Goal: Information Seeking & Learning: Get advice/opinions

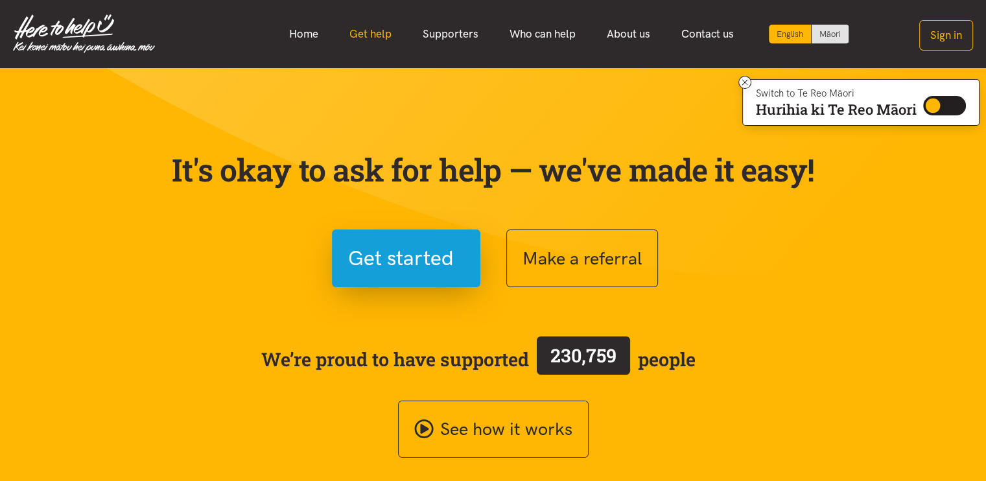
click at [356, 32] on link "Get help" at bounding box center [370, 34] width 73 height 28
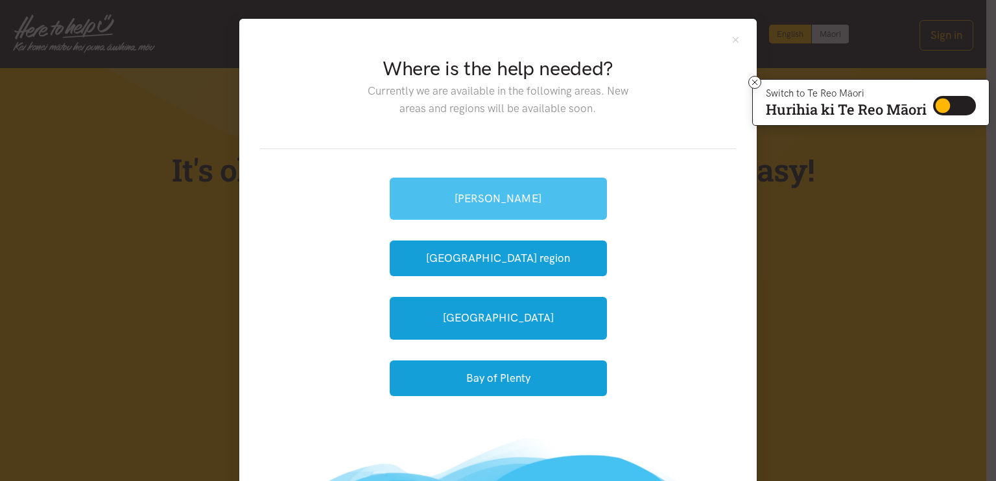
click at [517, 196] on link "[PERSON_NAME]" at bounding box center [498, 199] width 217 height 42
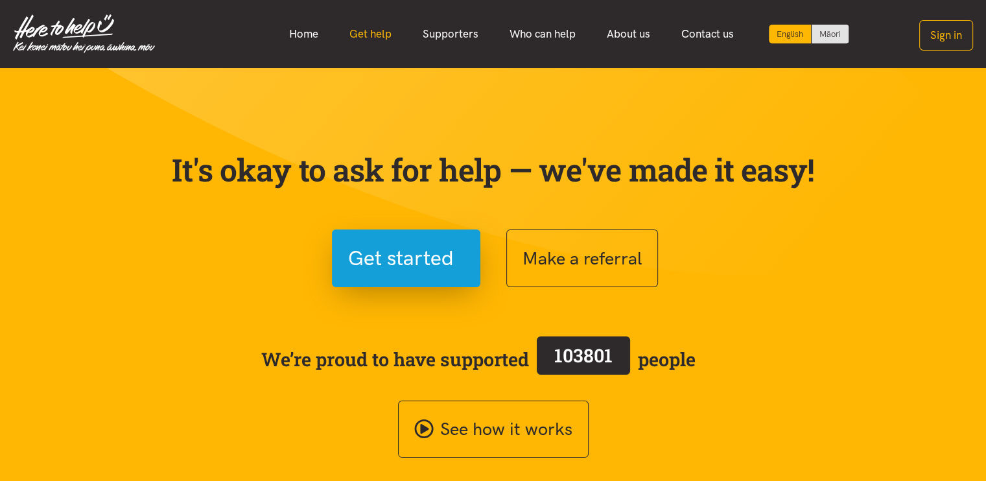
click at [374, 30] on link "Get help" at bounding box center [370, 34] width 73 height 28
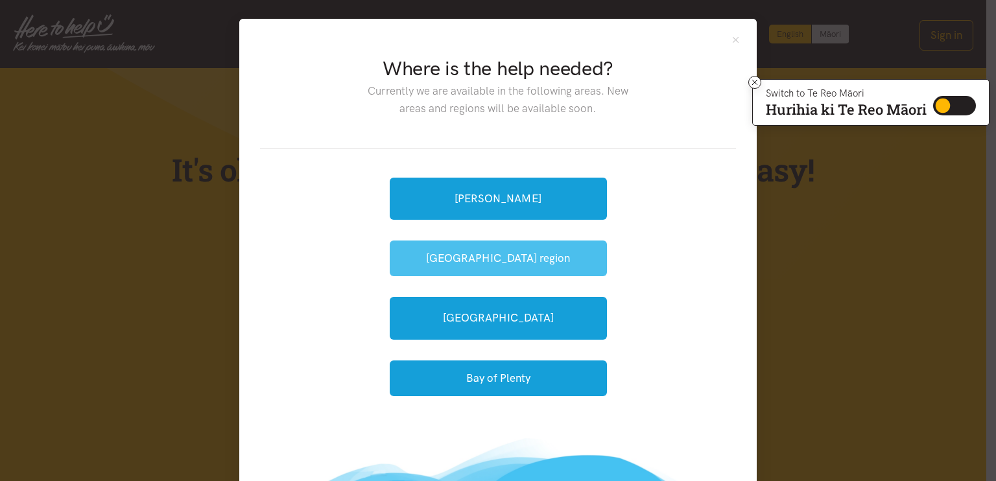
click at [472, 261] on button "[GEOGRAPHIC_DATA] region" at bounding box center [498, 259] width 217 height 36
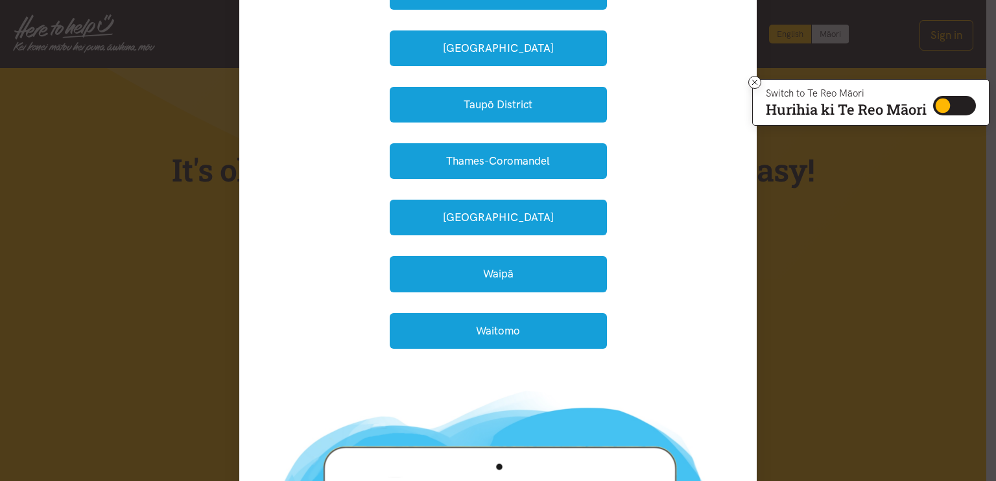
scroll to position [358, 0]
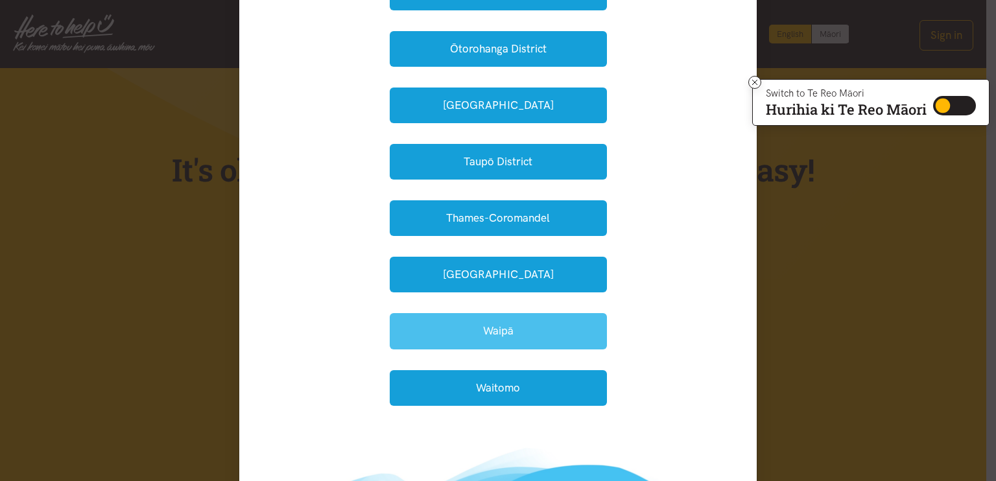
click at [473, 328] on button "Waipā" at bounding box center [498, 331] width 217 height 36
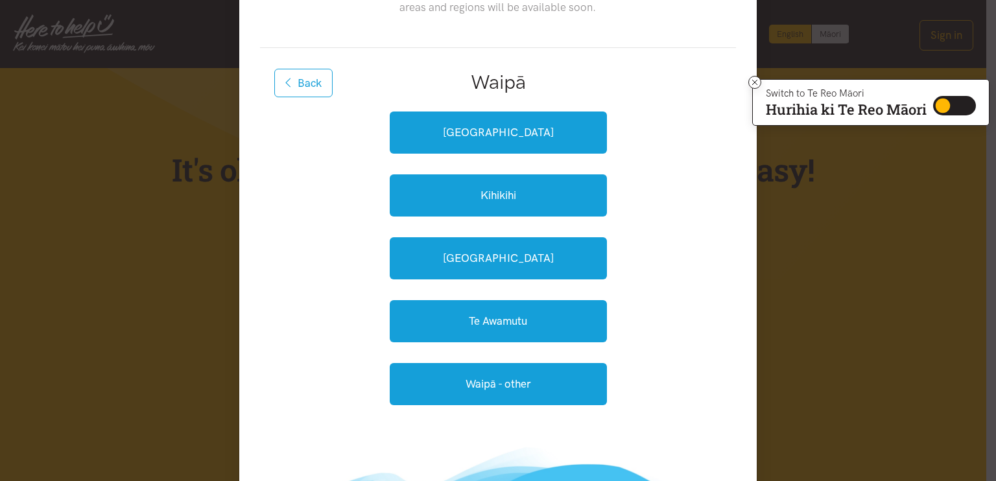
scroll to position [99, 0]
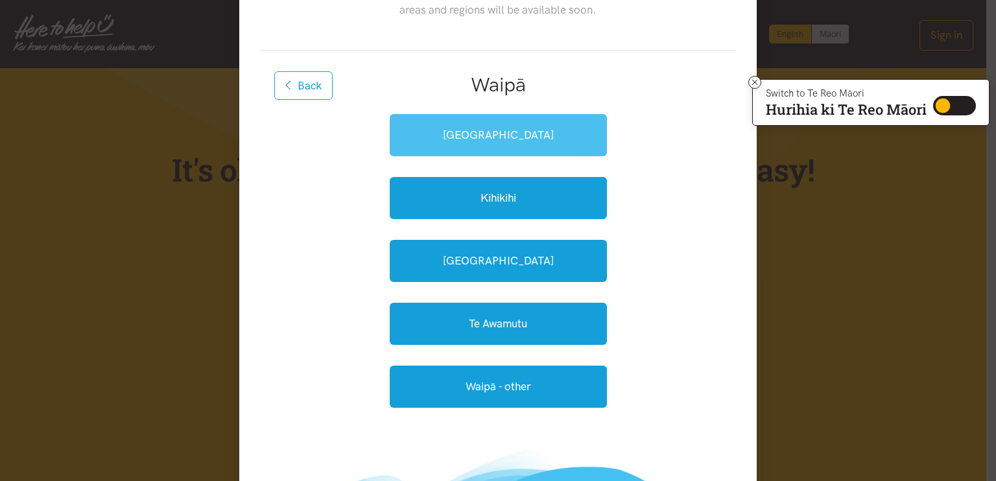
click at [521, 138] on link "[GEOGRAPHIC_DATA]" at bounding box center [498, 135] width 217 height 42
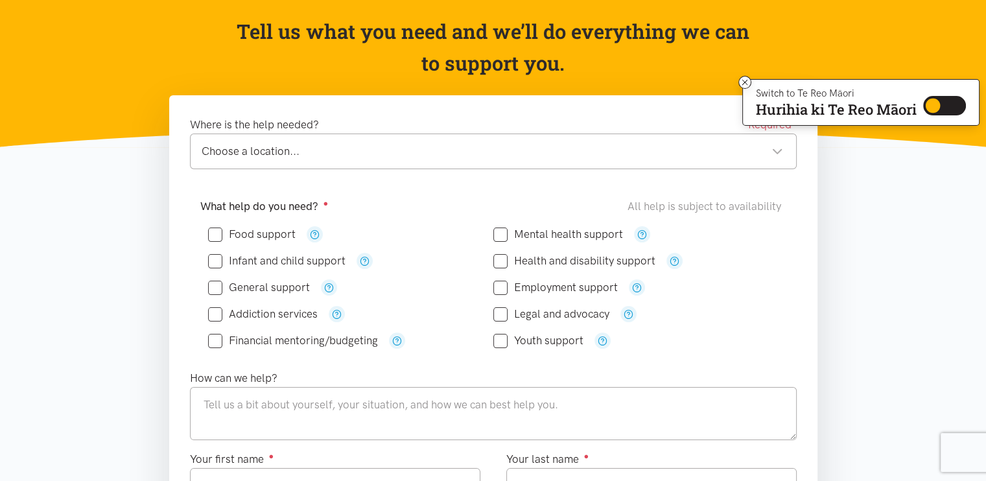
scroll to position [130, 0]
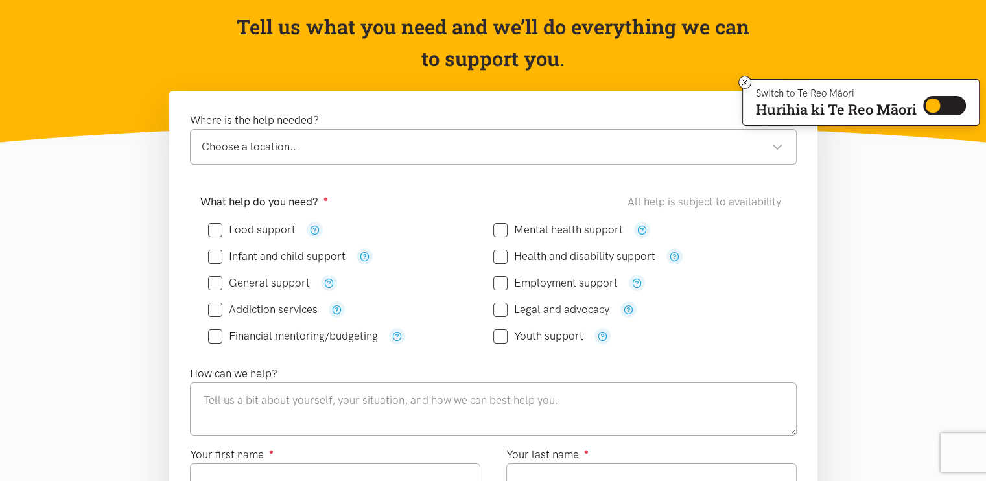
click at [496, 253] on input "Health and disability support" at bounding box center [575, 256] width 162 height 11
checkbox input "true"
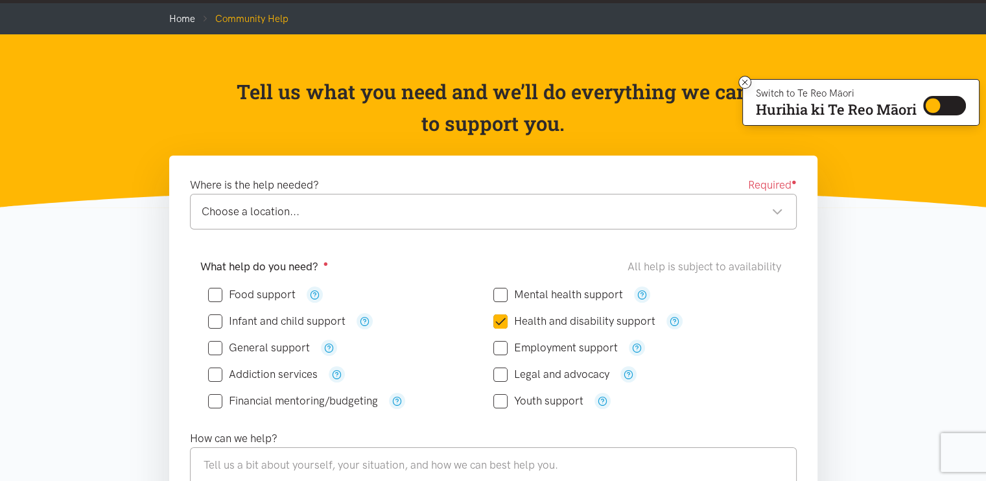
scroll to position [0, 0]
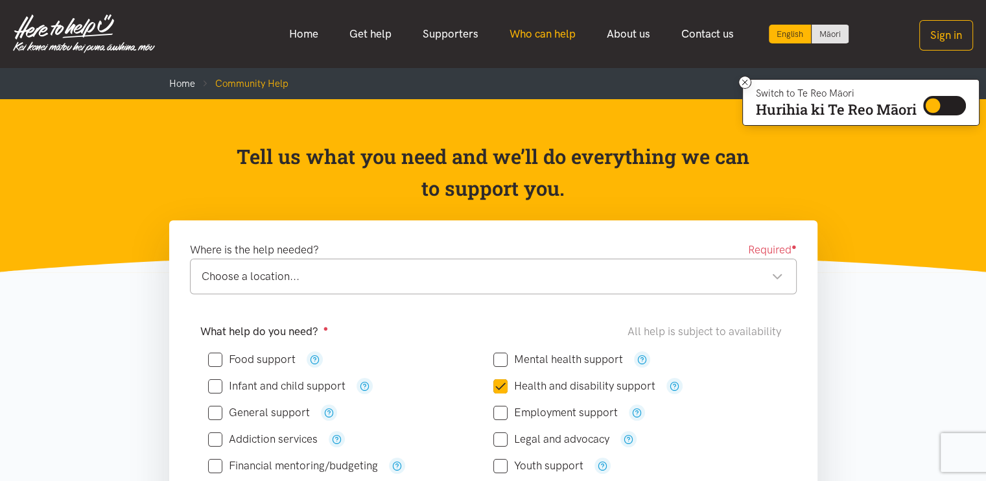
click at [555, 30] on link "Who can help" at bounding box center [542, 34] width 97 height 28
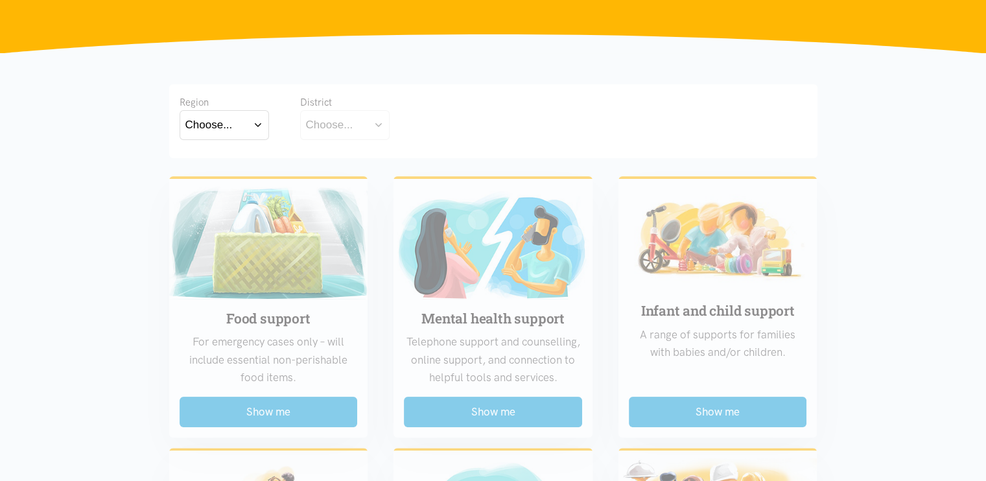
scroll to position [195, 0]
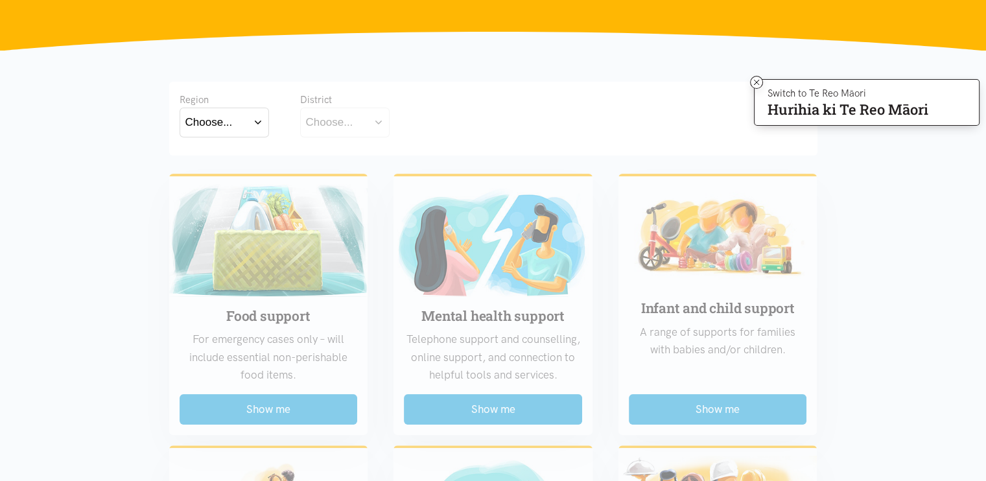
click at [255, 119] on button "Choose..." at bounding box center [224, 122] width 89 height 29
click at [223, 181] on label "[GEOGRAPHIC_DATA]" at bounding box center [224, 179] width 78 height 16
click at [0, 0] on input "[GEOGRAPHIC_DATA]" at bounding box center [0, 0] width 0 height 0
click at [319, 122] on div "Choose..." at bounding box center [329, 122] width 47 height 18
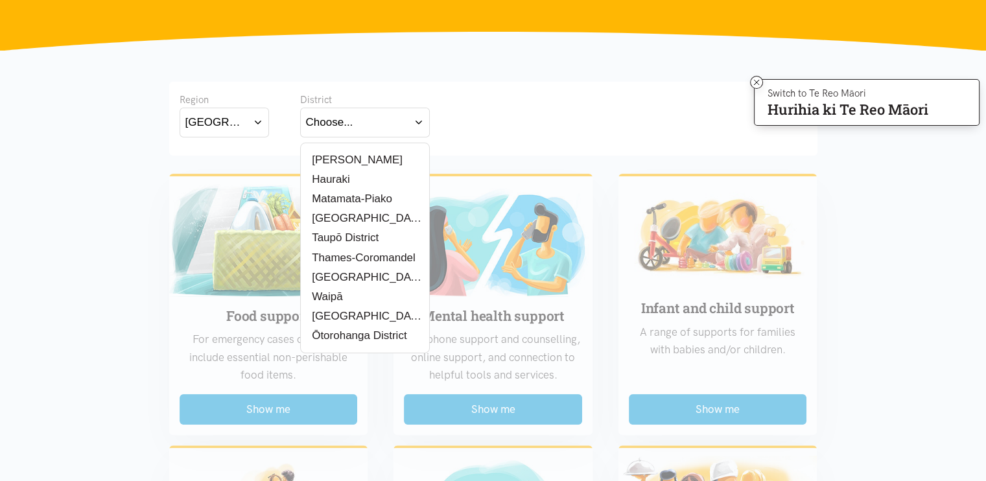
click at [375, 298] on div "Waipā" at bounding box center [365, 297] width 118 height 16
click at [324, 296] on label "Waipā" at bounding box center [325, 297] width 39 height 16
click at [0, 0] on input "Waipā" at bounding box center [0, 0] width 0 height 0
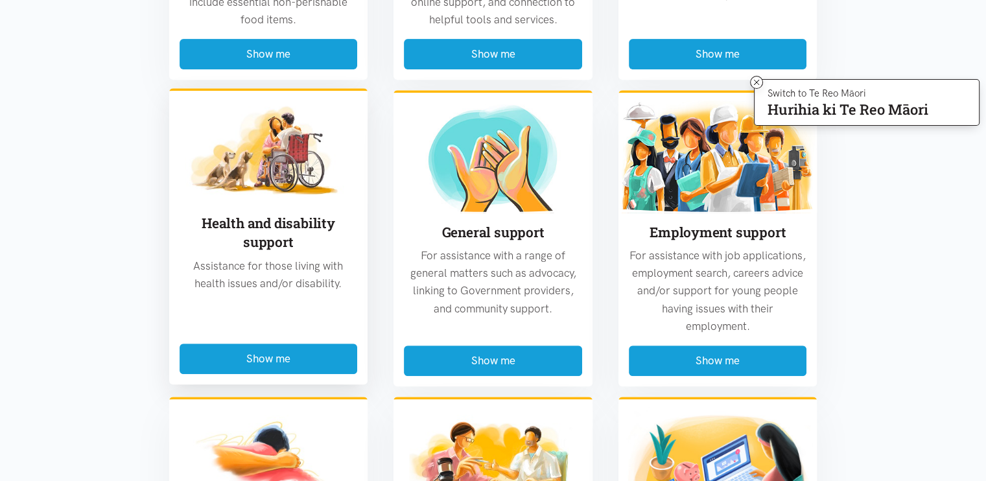
scroll to position [584, 0]
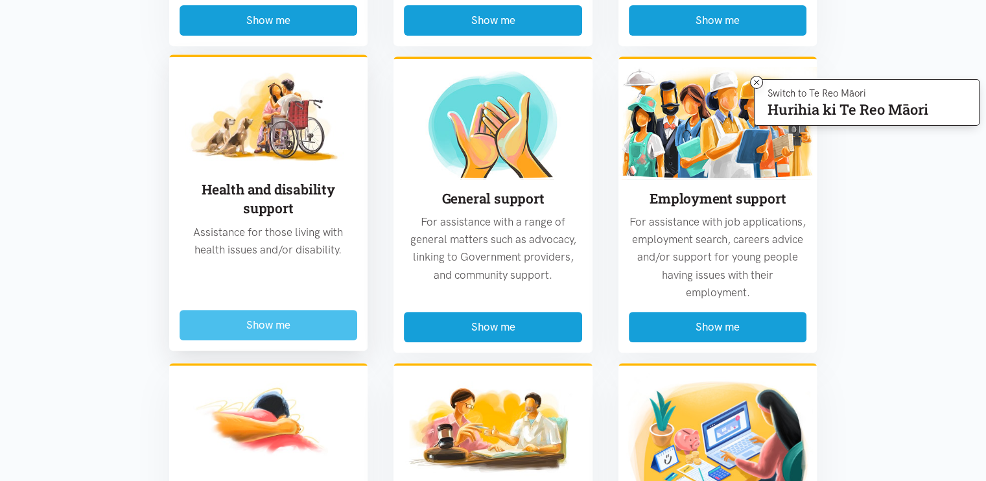
click at [277, 325] on button "Show me" at bounding box center [269, 325] width 178 height 30
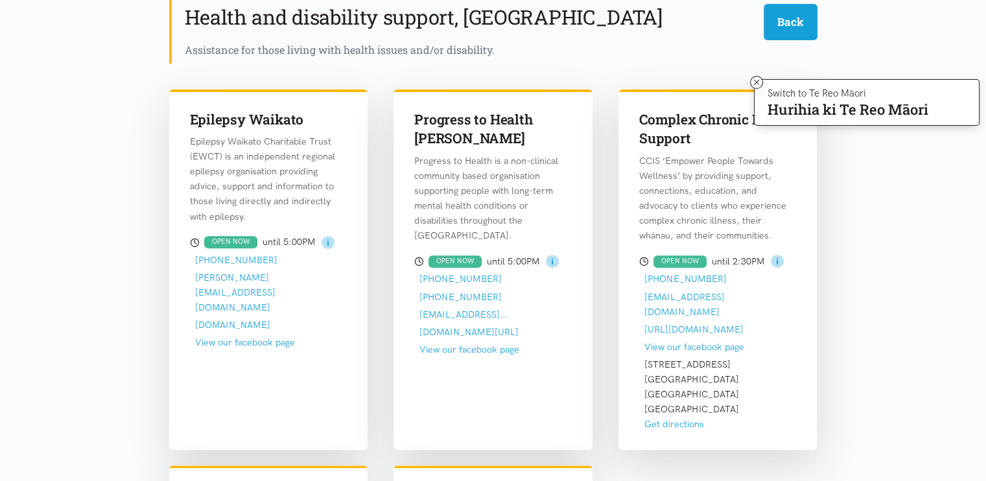
scroll to position [381, 0]
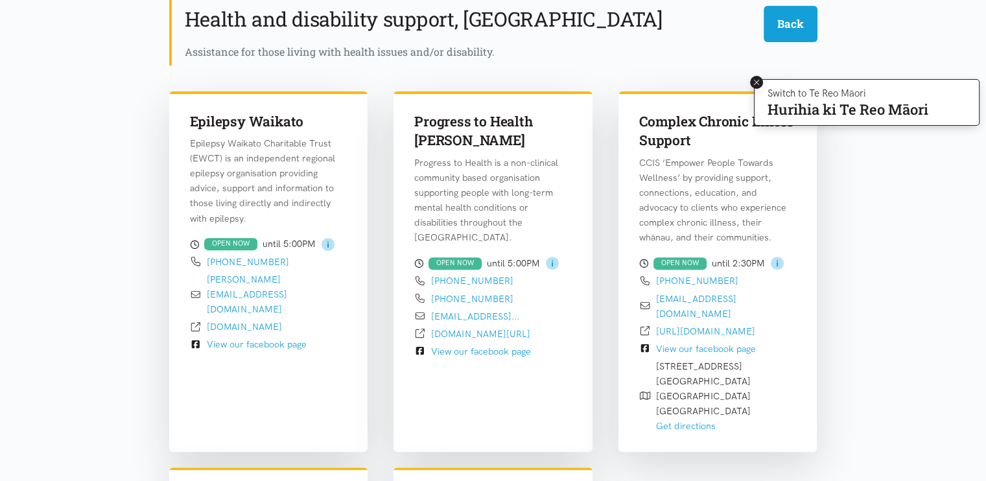
click at [753, 79] on icon at bounding box center [757, 83] width 10 height 10
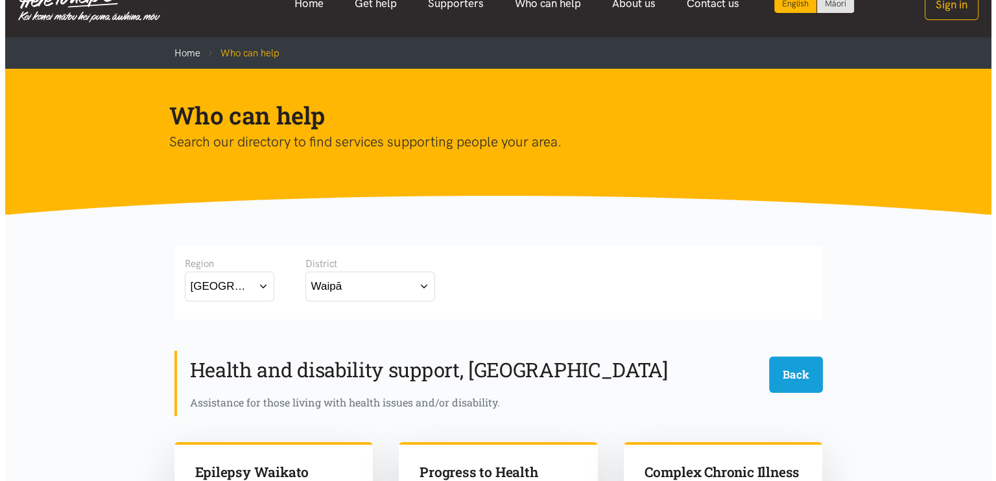
scroll to position [0, 0]
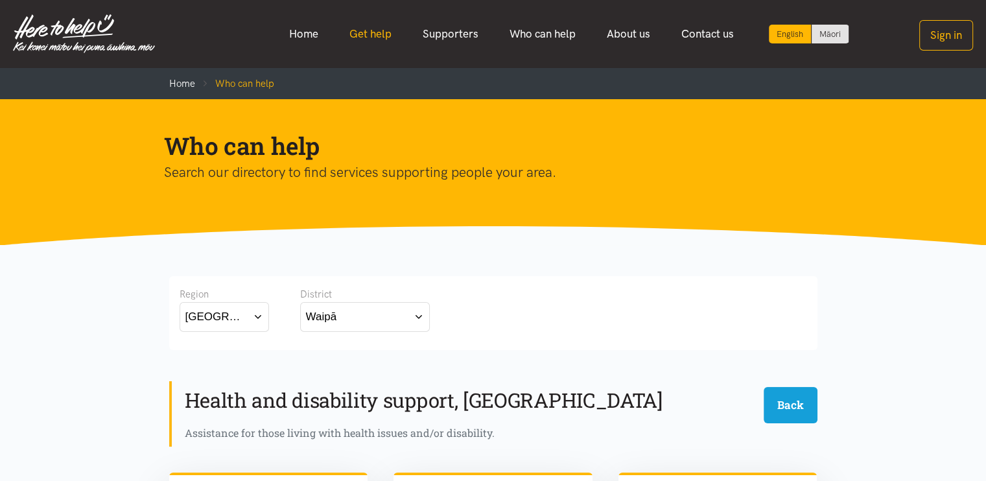
click at [369, 34] on link "Get help" at bounding box center [370, 34] width 73 height 28
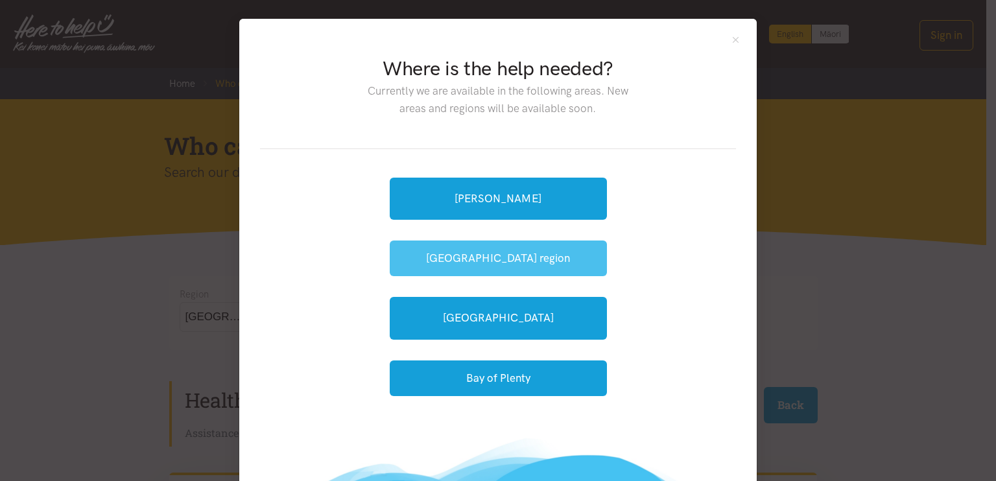
click at [496, 257] on button "[GEOGRAPHIC_DATA] region" at bounding box center [498, 259] width 217 height 36
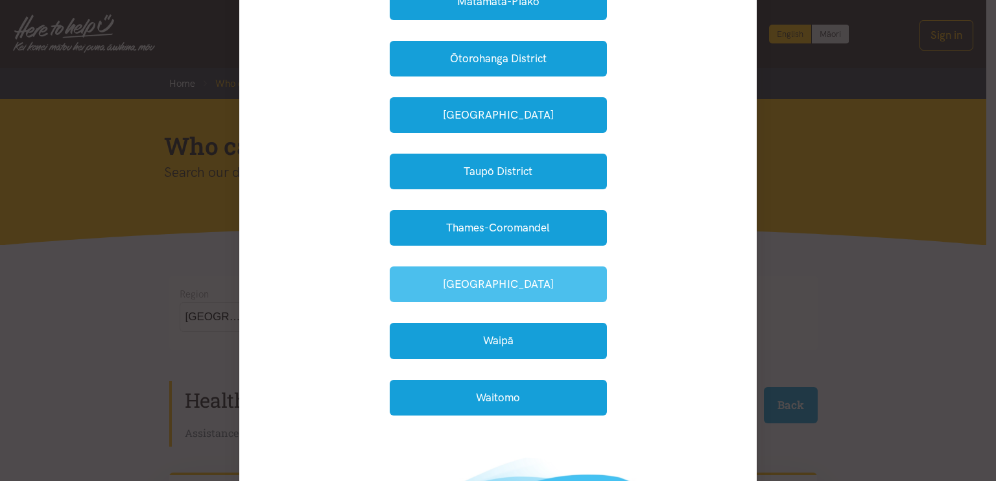
scroll to position [454, 0]
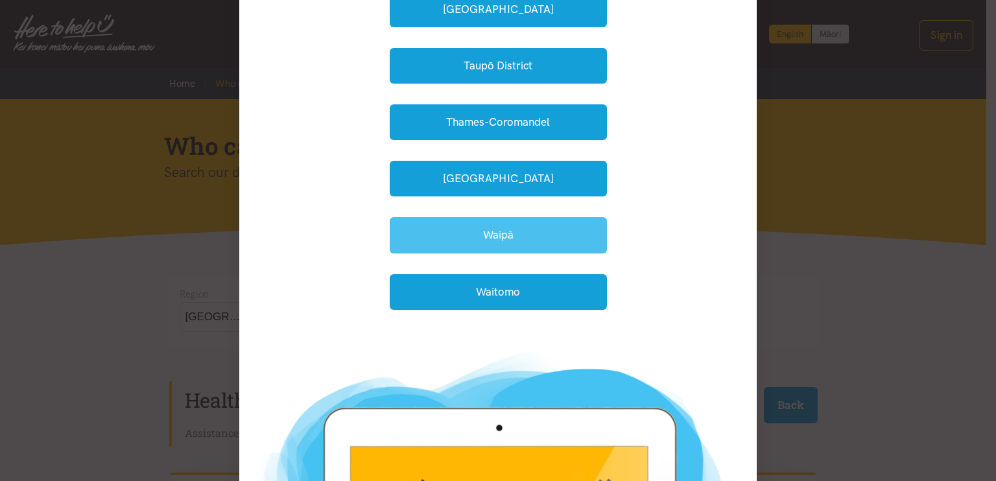
click at [504, 232] on button "Waipā" at bounding box center [498, 235] width 217 height 36
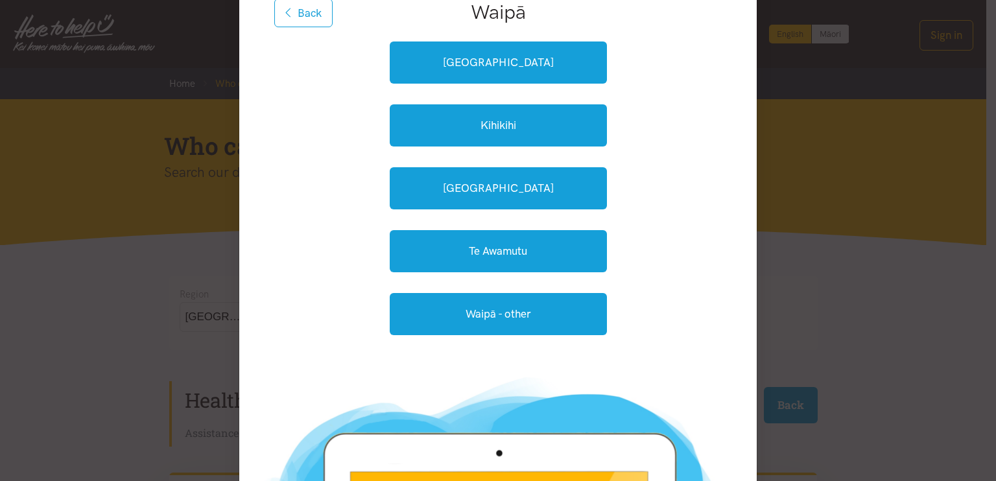
scroll to position [102, 0]
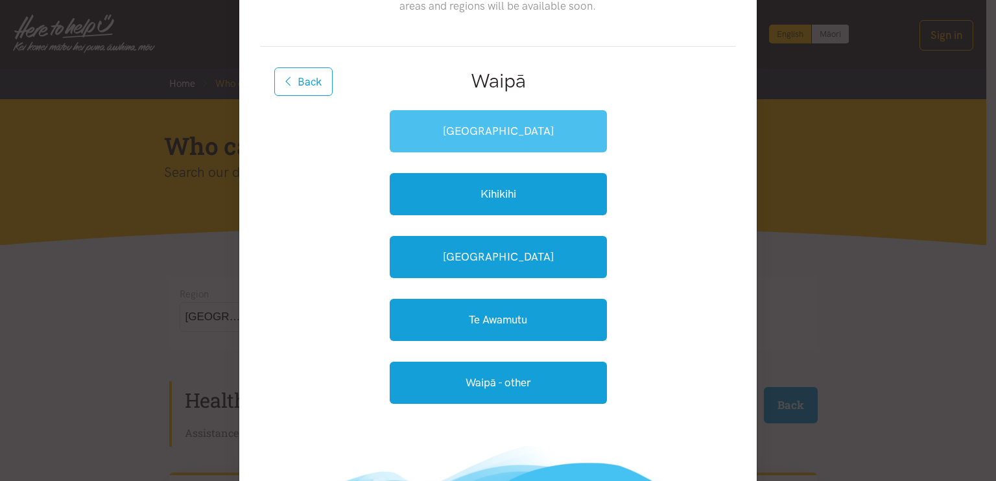
click at [527, 125] on link "Cambridge" at bounding box center [498, 131] width 217 height 42
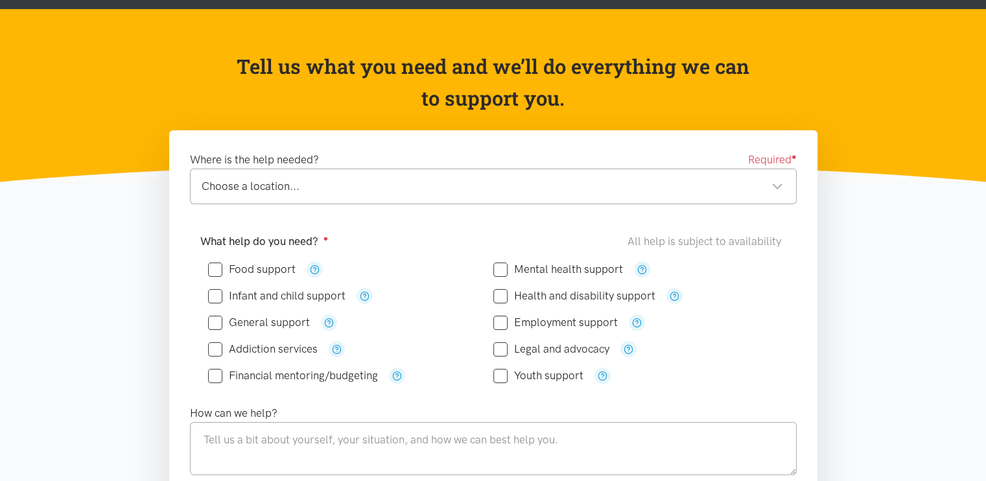
scroll to position [195, 0]
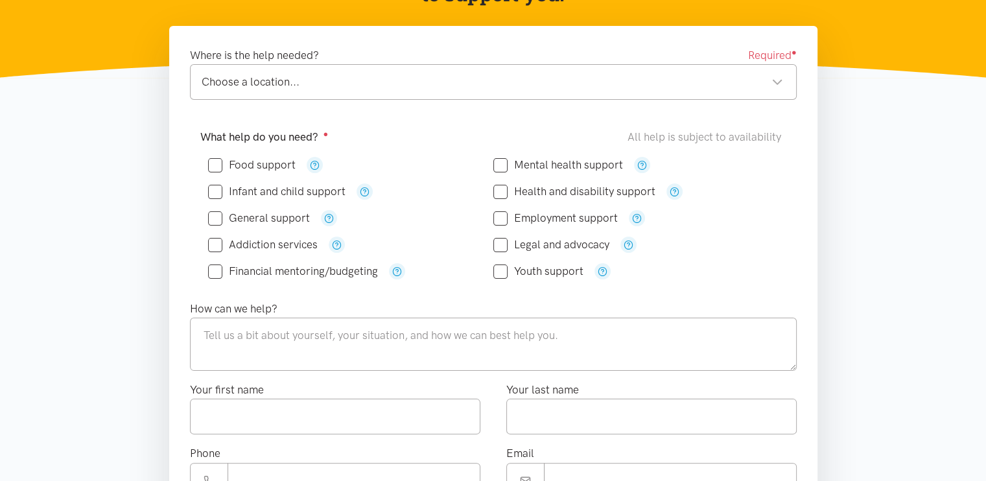
click at [499, 190] on input "Health and disability support" at bounding box center [575, 191] width 162 height 11
checkbox input "true"
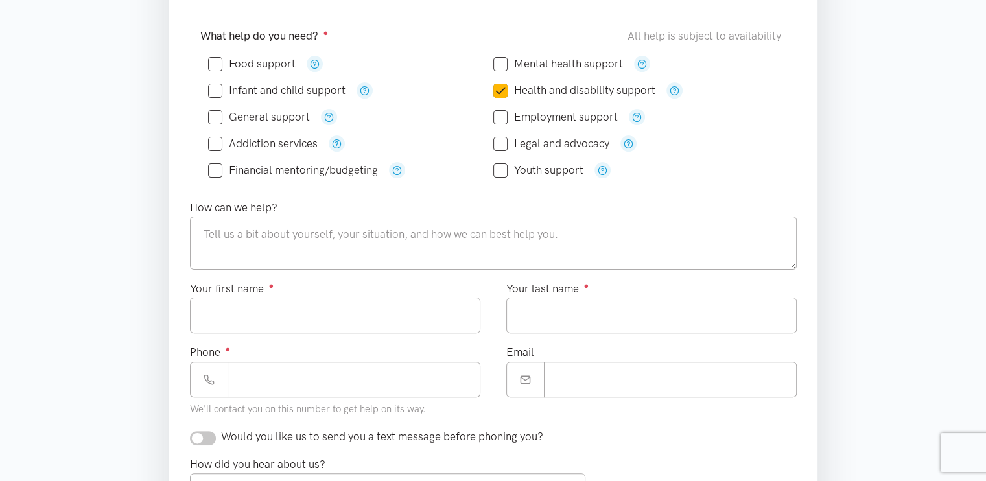
scroll to position [324, 0]
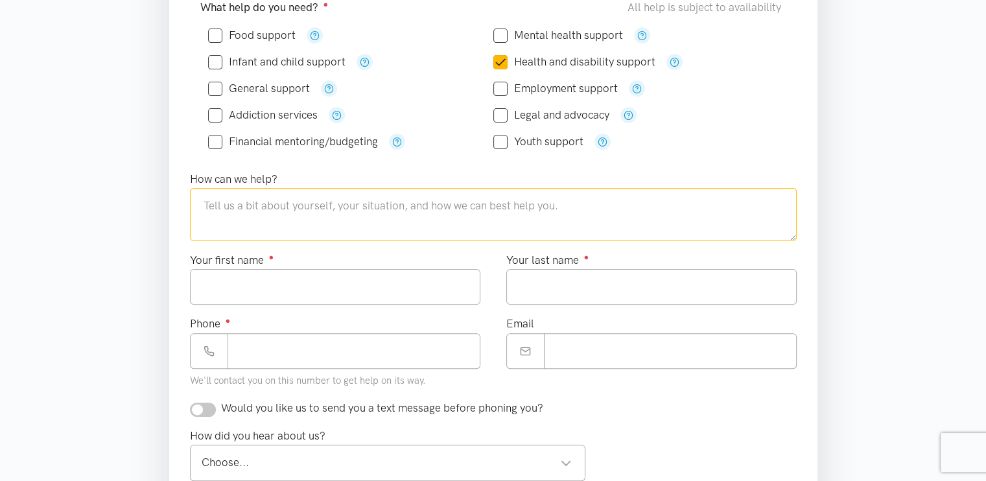
click at [239, 204] on textarea at bounding box center [493, 214] width 607 height 53
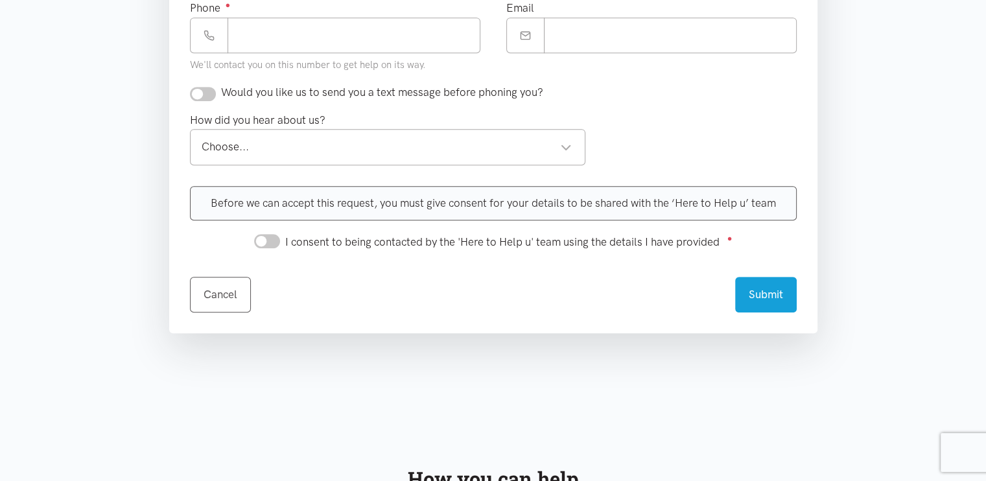
scroll to position [648, 0]
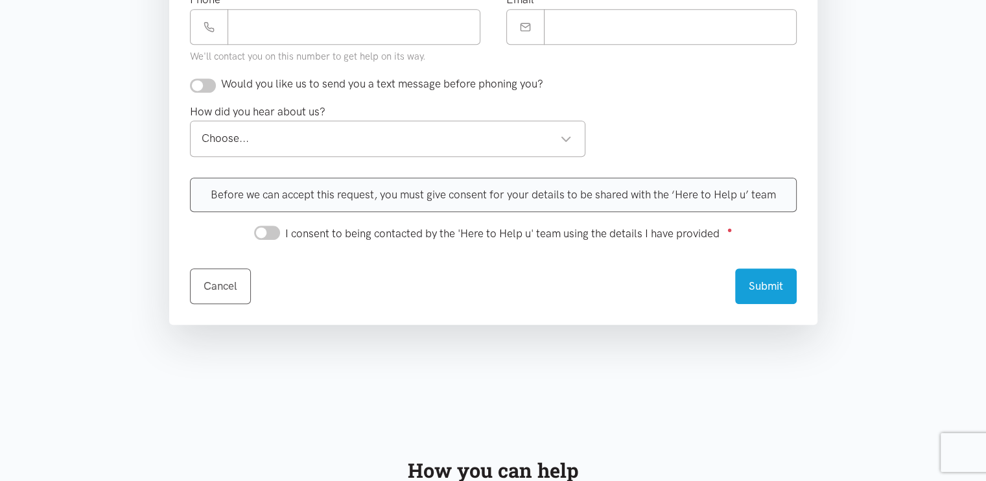
click at [477, 134] on div "Choose..." at bounding box center [387, 139] width 371 height 18
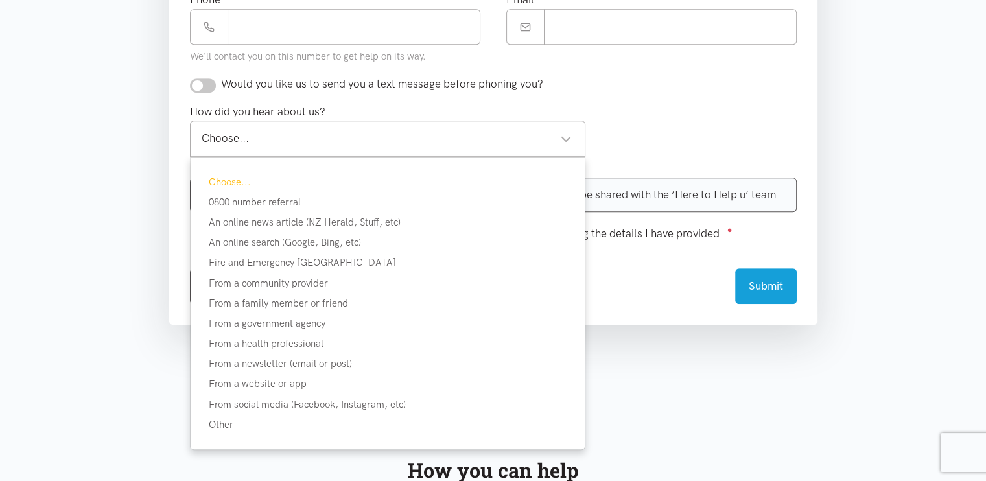
click at [651, 91] on div "Would you like us to send you a text message before phoning you?" at bounding box center [493, 89] width 633 height 28
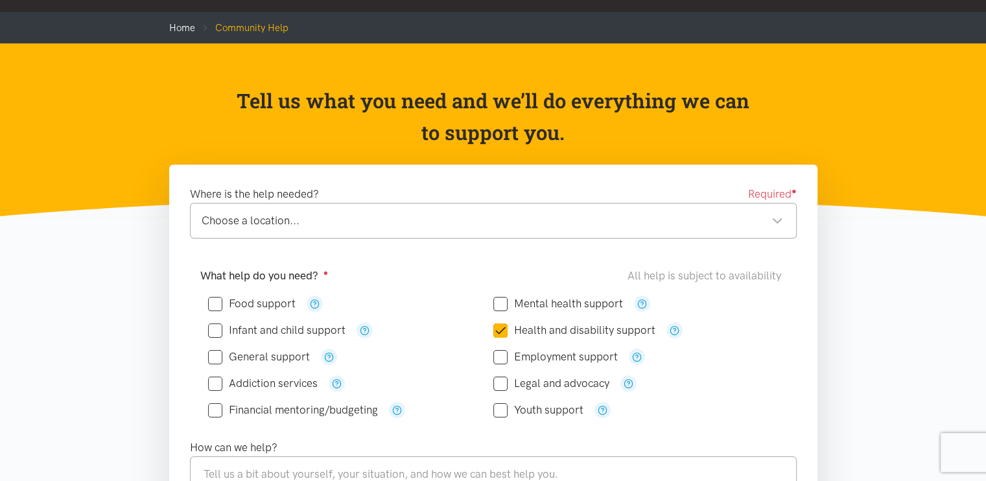
scroll to position [0, 0]
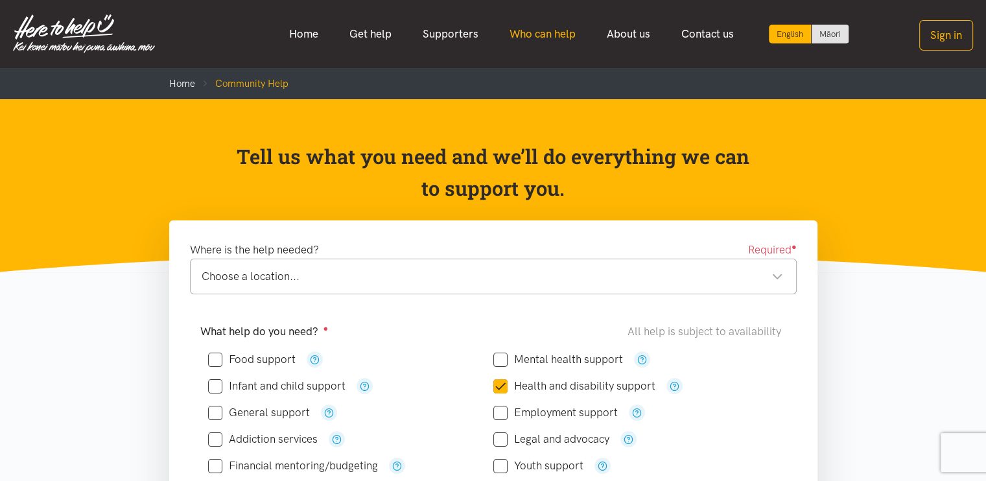
click at [565, 31] on link "Who can help" at bounding box center [542, 34] width 97 height 28
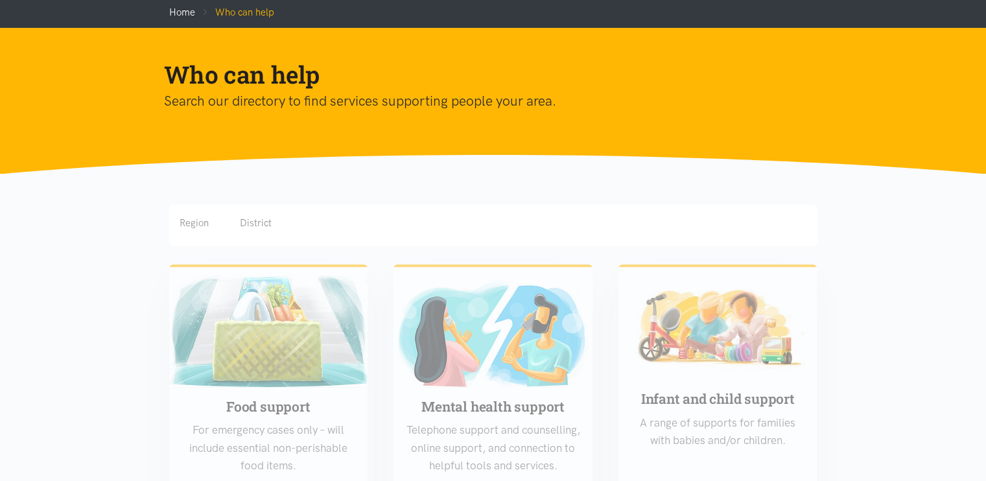
scroll to position [65, 0]
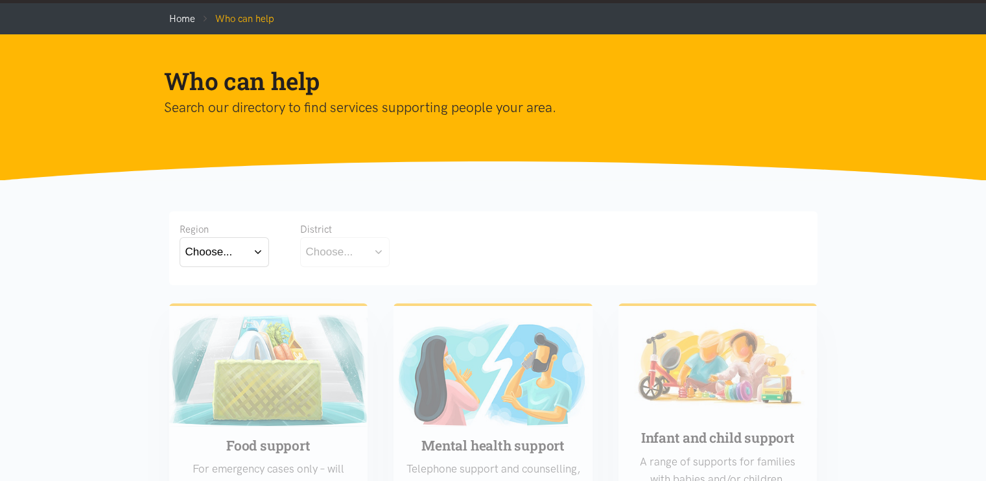
click at [213, 246] on div "Choose..." at bounding box center [208, 252] width 47 height 18
click at [215, 313] on label "[GEOGRAPHIC_DATA]" at bounding box center [224, 309] width 78 height 16
click at [0, 0] on input "[GEOGRAPHIC_DATA]" at bounding box center [0, 0] width 0 height 0
click at [408, 248] on button "Choose..." at bounding box center [365, 251] width 130 height 29
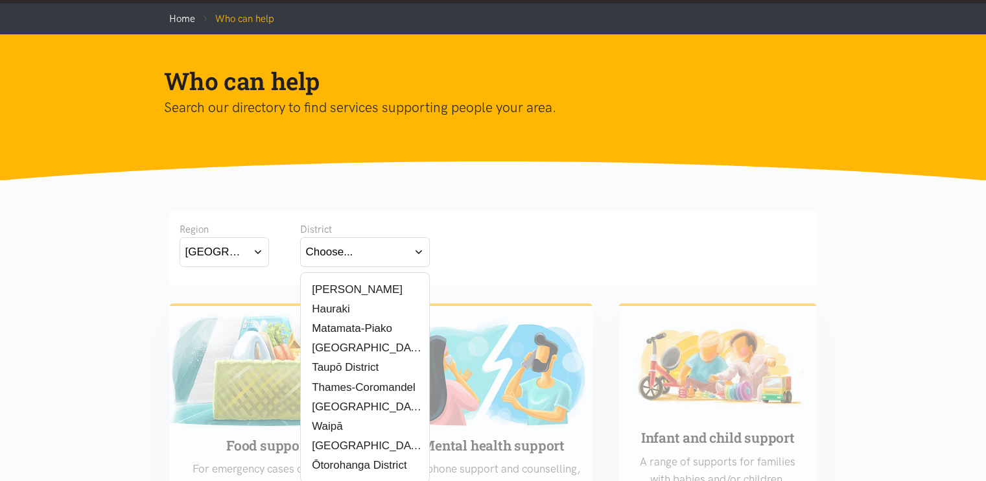
click at [340, 290] on label "[PERSON_NAME]" at bounding box center [354, 289] width 97 height 16
click at [0, 0] on input "[PERSON_NAME]" at bounding box center [0, 0] width 0 height 0
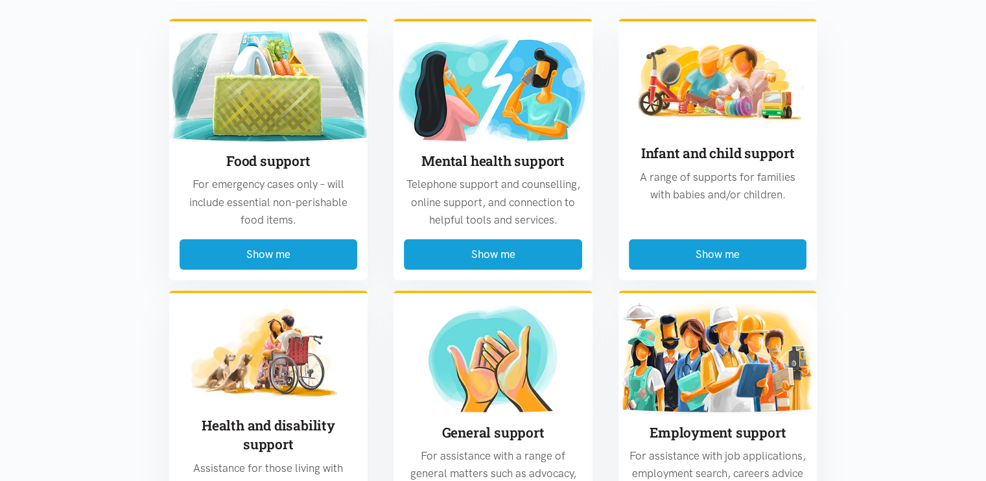
scroll to position [519, 0]
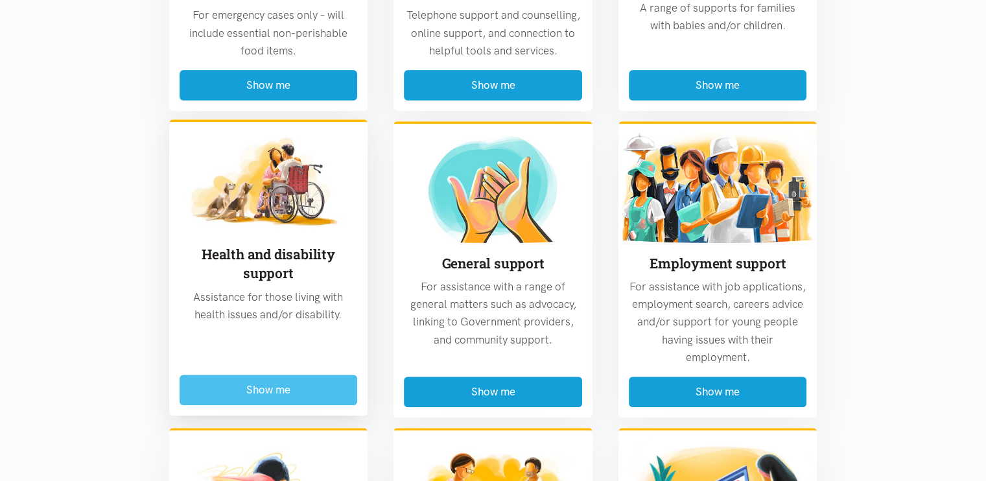
click at [274, 391] on button "Show me" at bounding box center [269, 390] width 178 height 30
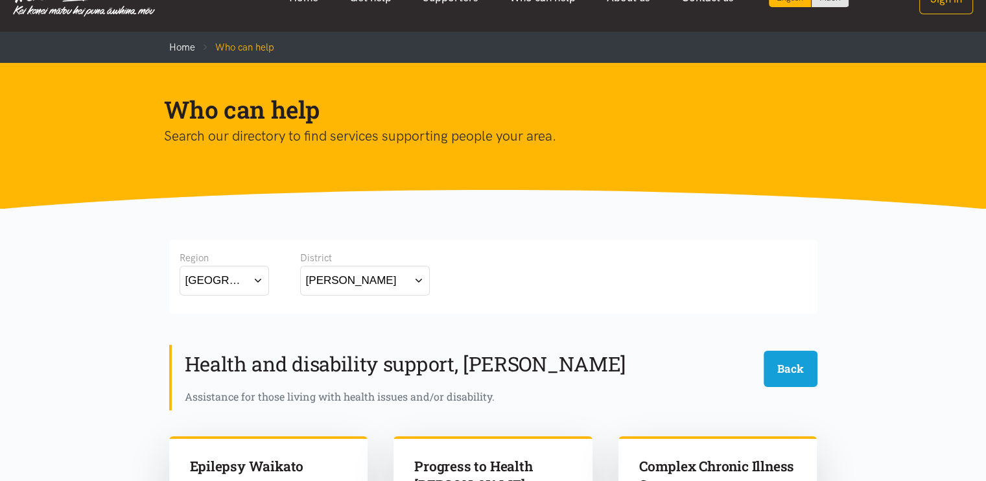
scroll to position [0, 0]
